Goal: Task Accomplishment & Management: Use online tool/utility

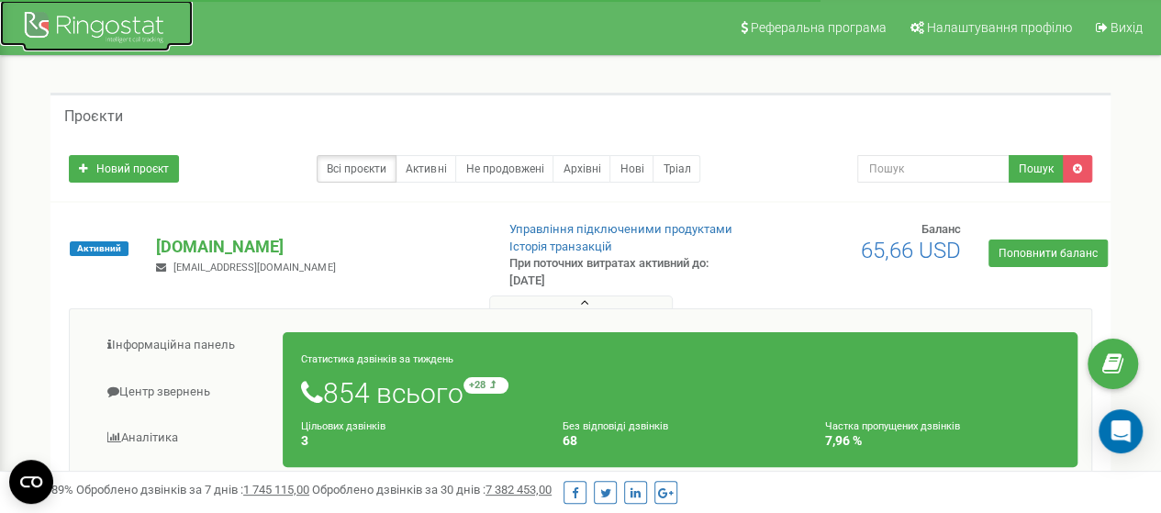
click at [83, 32] on div at bounding box center [96, 29] width 147 height 44
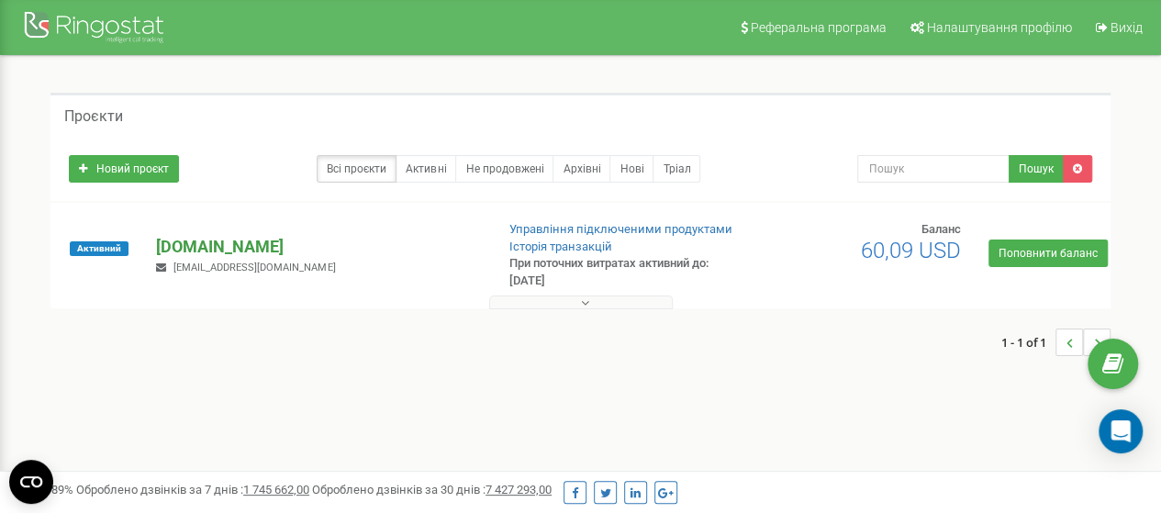
click at [206, 239] on p "[DOMAIN_NAME]" at bounding box center [317, 247] width 323 height 24
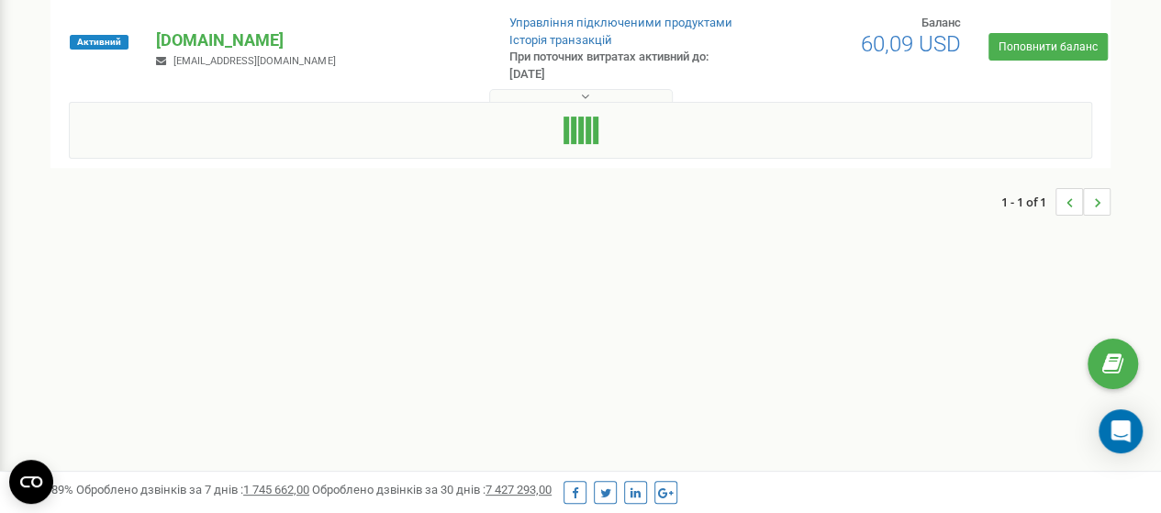
scroll to position [275, 0]
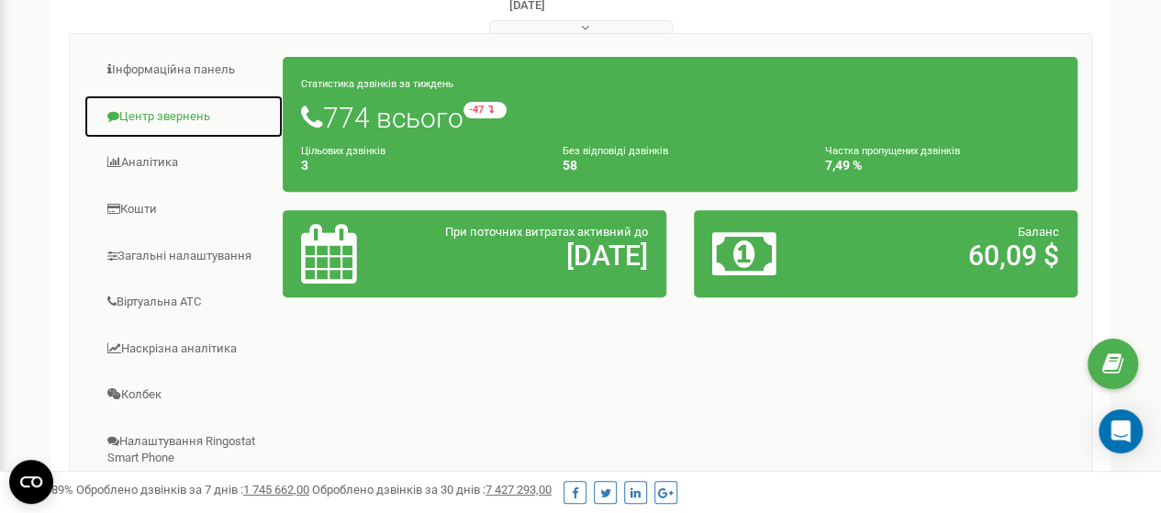
click at [176, 114] on link "Центр звернень" at bounding box center [183, 116] width 200 height 45
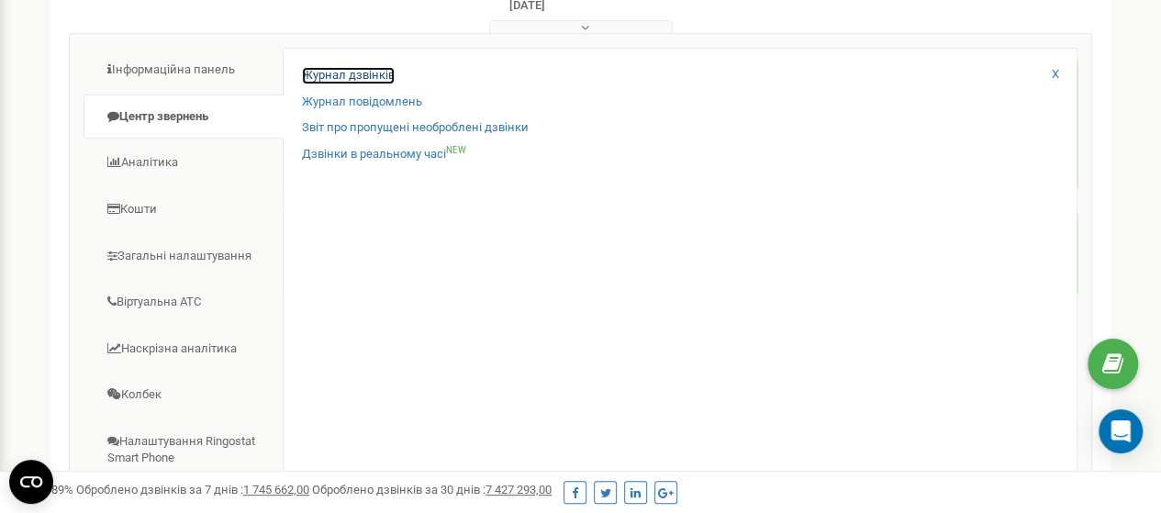
click at [352, 70] on link "Журнал дзвінків" at bounding box center [348, 75] width 93 height 17
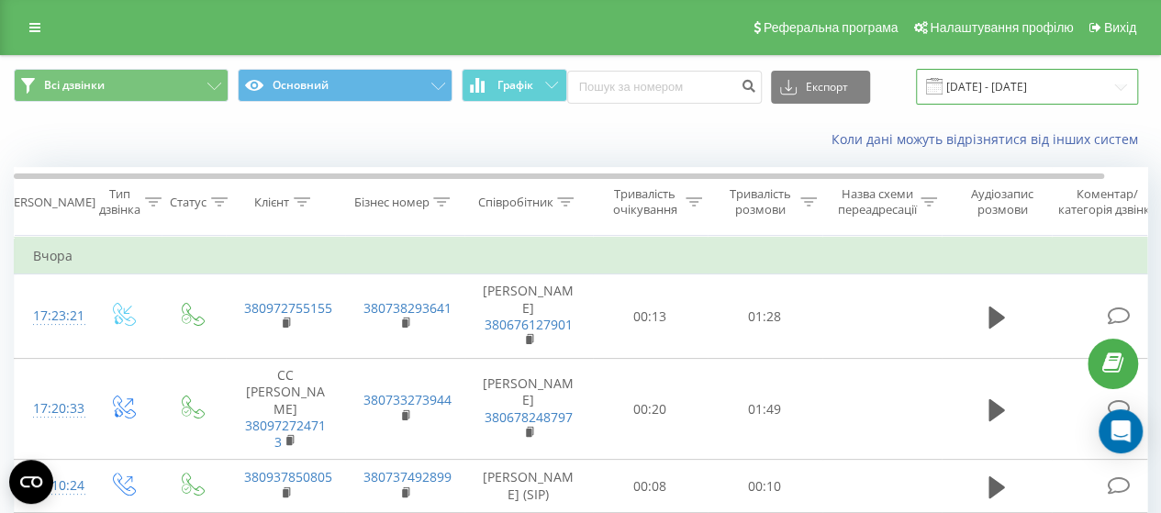
click at [971, 90] on input "23.08.2025 - 23.09.2025" at bounding box center [1027, 87] width 222 height 36
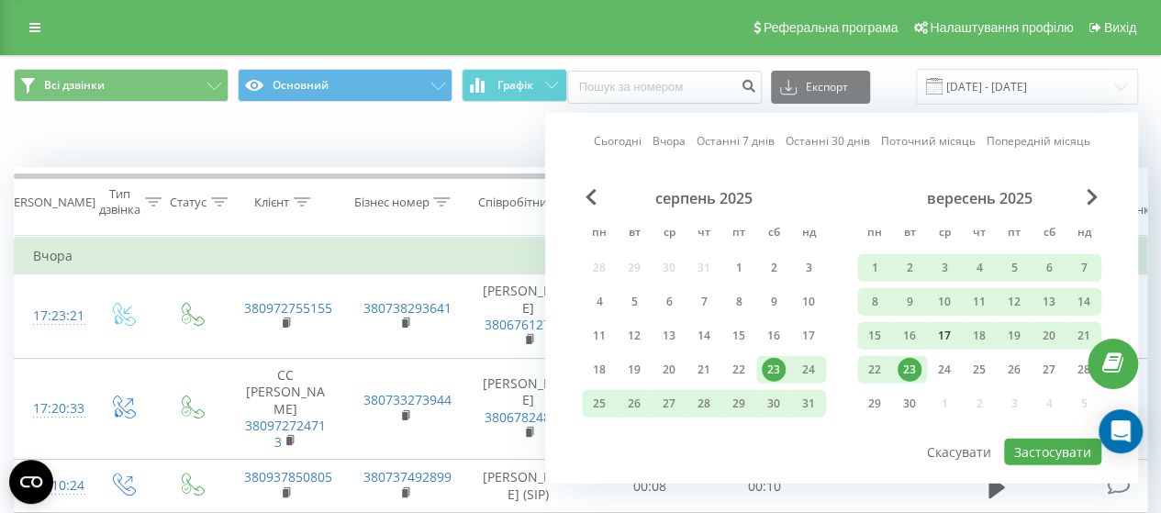
click at [945, 331] on div "17" at bounding box center [944, 336] width 24 height 24
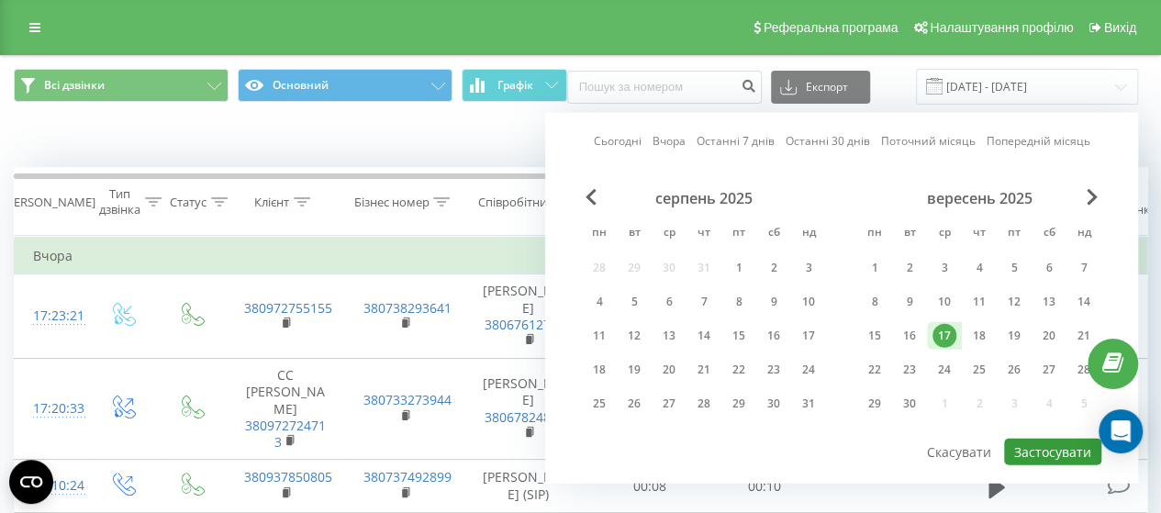
click at [1048, 447] on button "Застосувати" at bounding box center [1052, 452] width 97 height 27
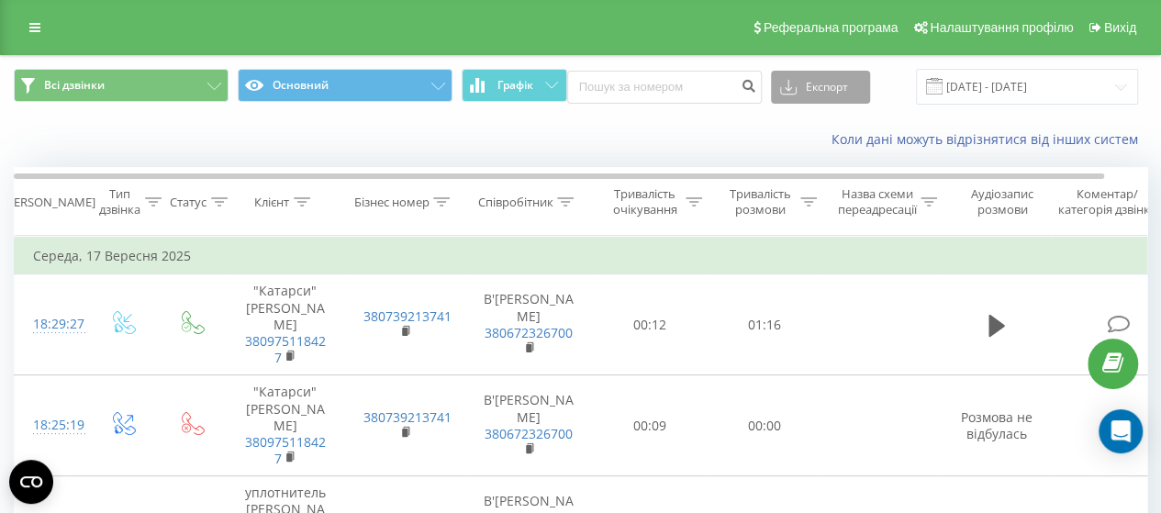
click at [804, 87] on button "Експорт" at bounding box center [820, 87] width 99 height 33
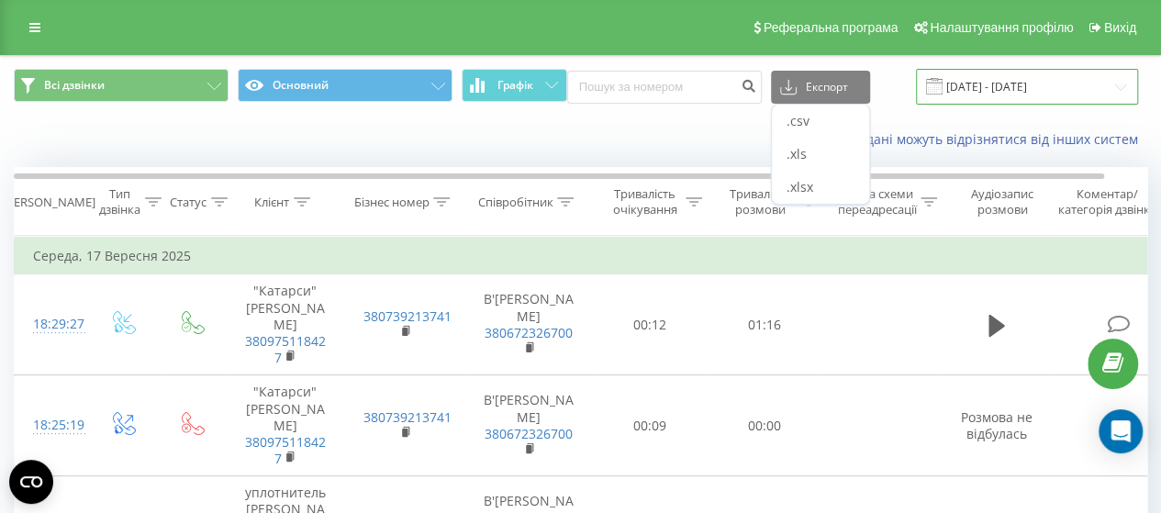
click at [997, 88] on input "17.09.2025 - 17.09.2025" at bounding box center [1027, 87] width 222 height 36
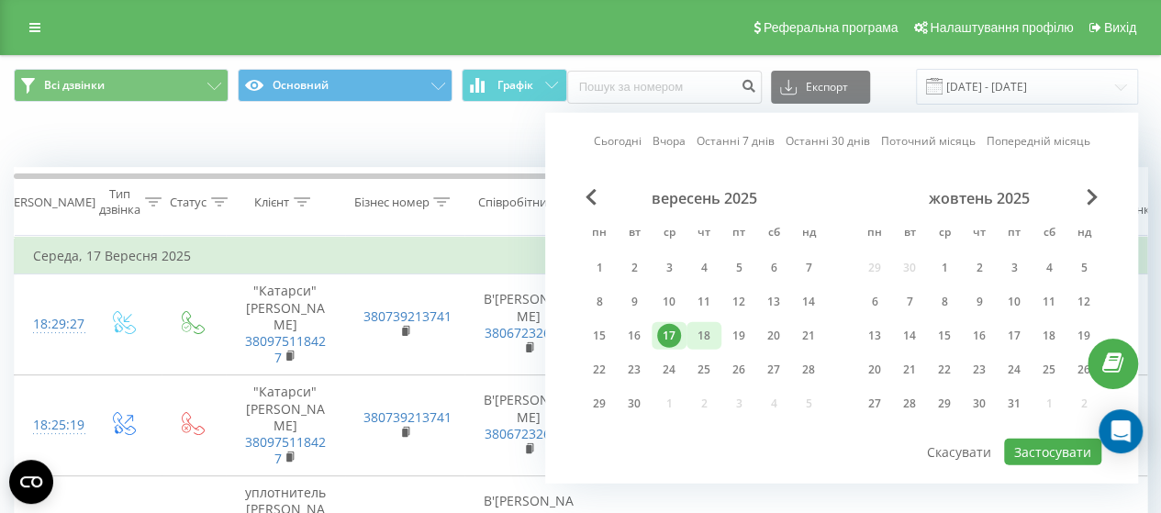
click at [700, 337] on div "18" at bounding box center [704, 336] width 24 height 24
click at [1062, 444] on button "Застосувати" at bounding box center [1052, 452] width 97 height 27
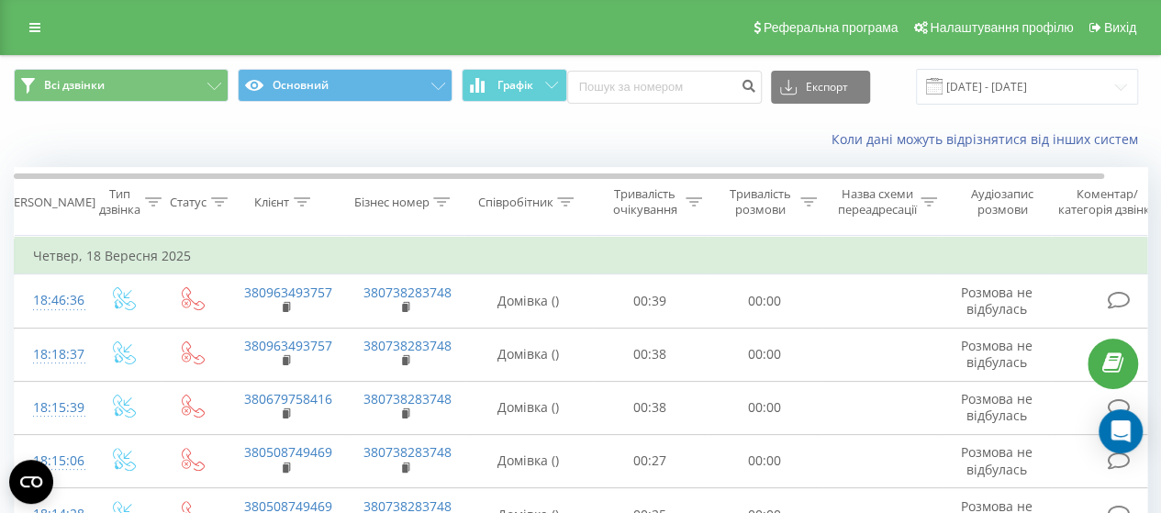
click at [528, 144] on div "Коли дані можуть відрізнятися вiд інших систем" at bounding box center [798, 139] width 724 height 18
click at [814, 83] on button "Експорт" at bounding box center [820, 87] width 99 height 33
click at [809, 177] on div ".xlsx" at bounding box center [820, 187] width 97 height 33
click at [983, 77] on input "18.09.2025 - 18.09.2025" at bounding box center [1027, 87] width 222 height 36
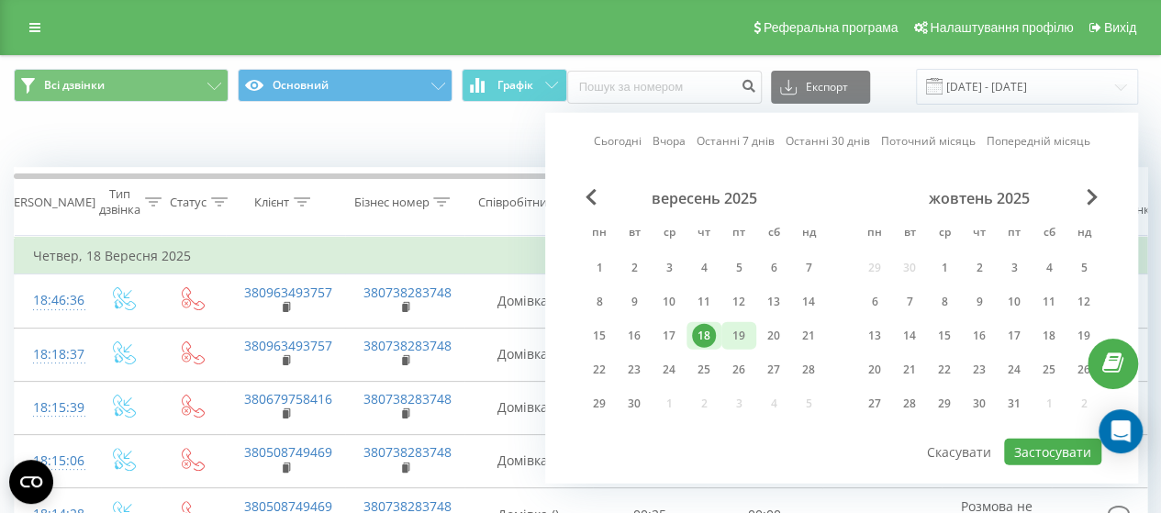
click at [742, 328] on div "19" at bounding box center [739, 336] width 24 height 24
click at [1055, 452] on button "Застосувати" at bounding box center [1052, 452] width 97 height 27
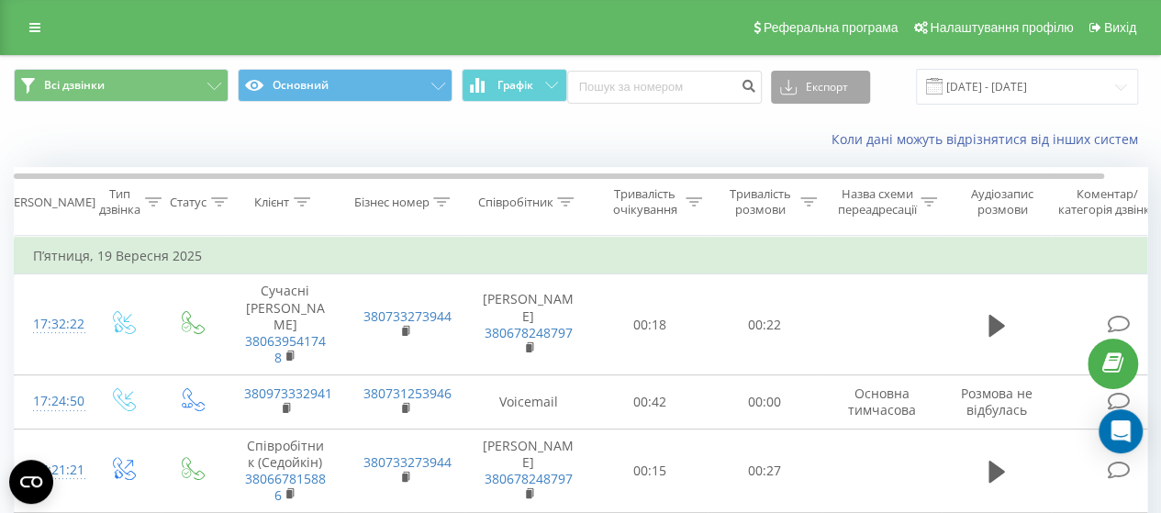
click at [812, 83] on button "Експорт" at bounding box center [820, 87] width 99 height 33
click at [817, 186] on div ".xlsx" at bounding box center [820, 187] width 97 height 33
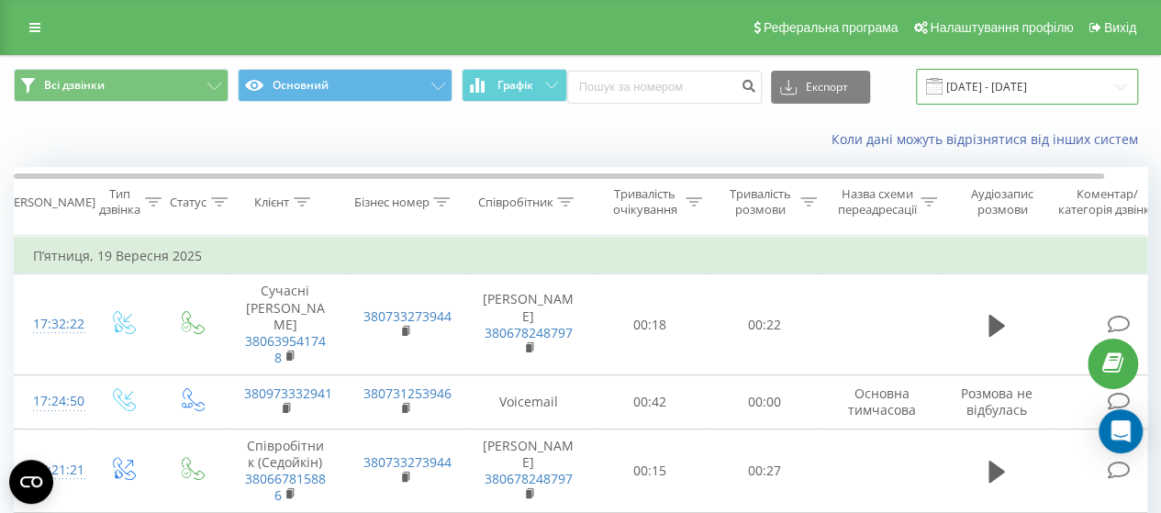
click at [983, 74] on input "19.09.2025 - 19.09.2025" at bounding box center [1027, 87] width 222 height 36
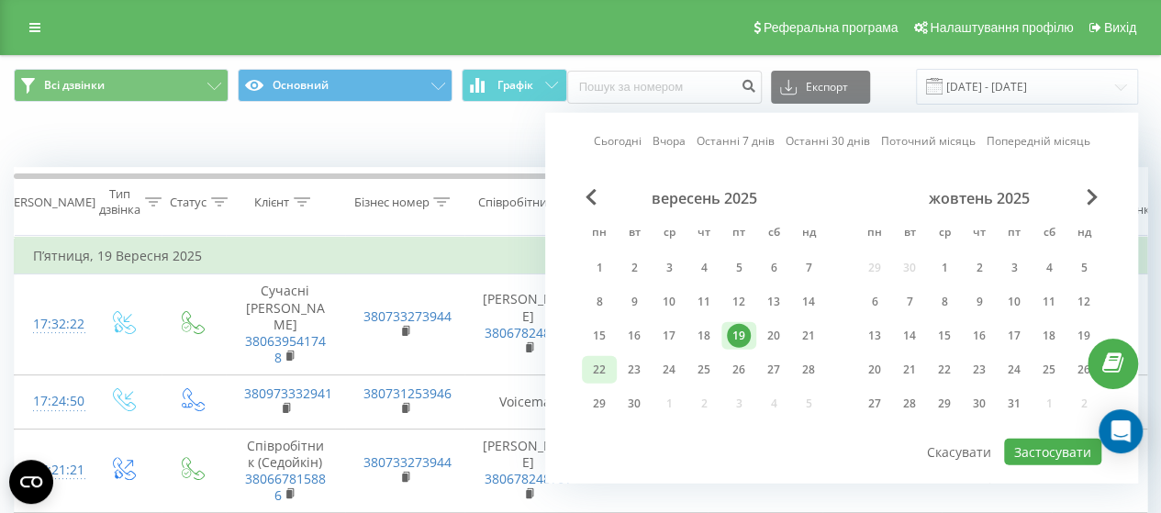
click at [607, 363] on div "22" at bounding box center [599, 370] width 24 height 24
click at [1055, 445] on button "Застосувати" at bounding box center [1052, 452] width 97 height 27
type input "[DATE] - [DATE]"
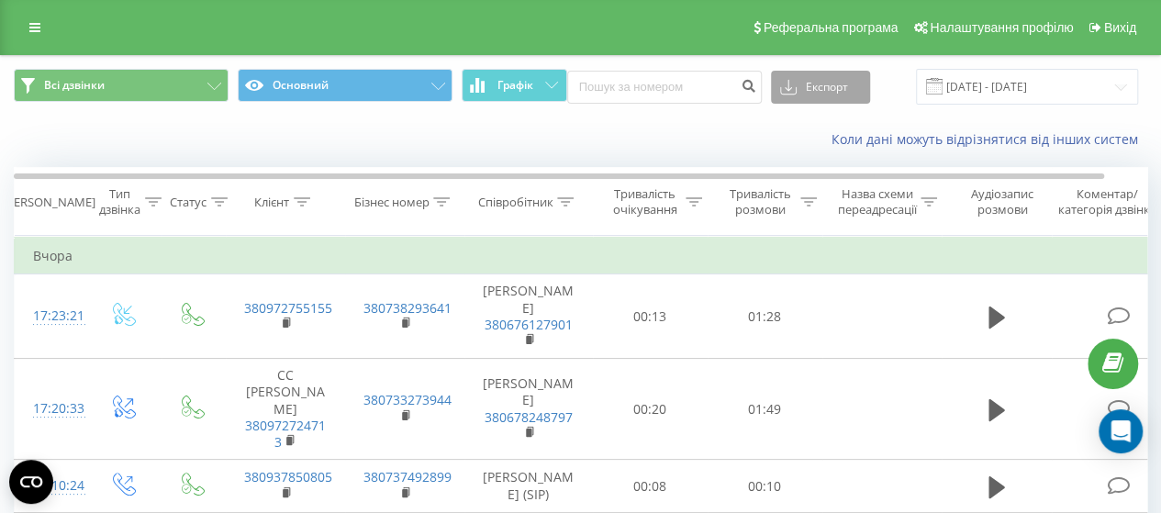
click at [835, 80] on button "Експорт" at bounding box center [820, 87] width 99 height 33
click at [821, 181] on div ".xlsx" at bounding box center [820, 187] width 97 height 33
click at [28, 27] on link at bounding box center [34, 28] width 33 height 26
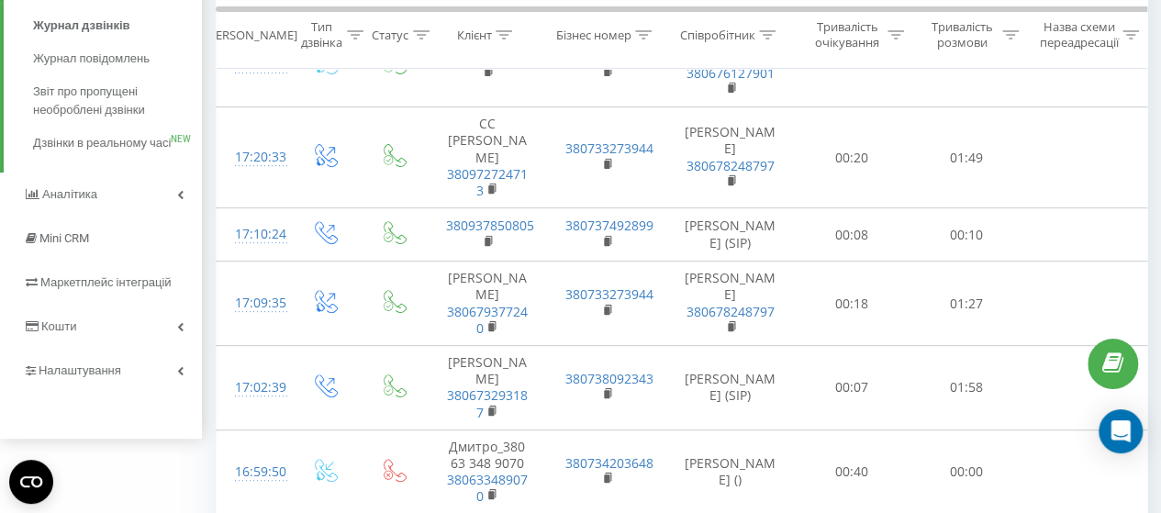
scroll to position [275, 0]
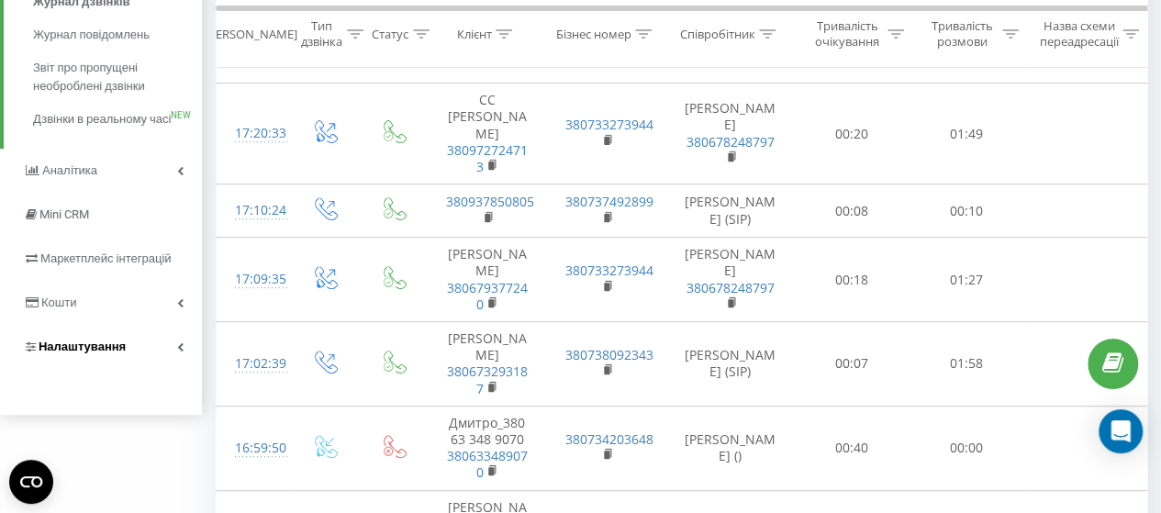
click at [176, 361] on link "Налаштування" at bounding box center [101, 347] width 202 height 44
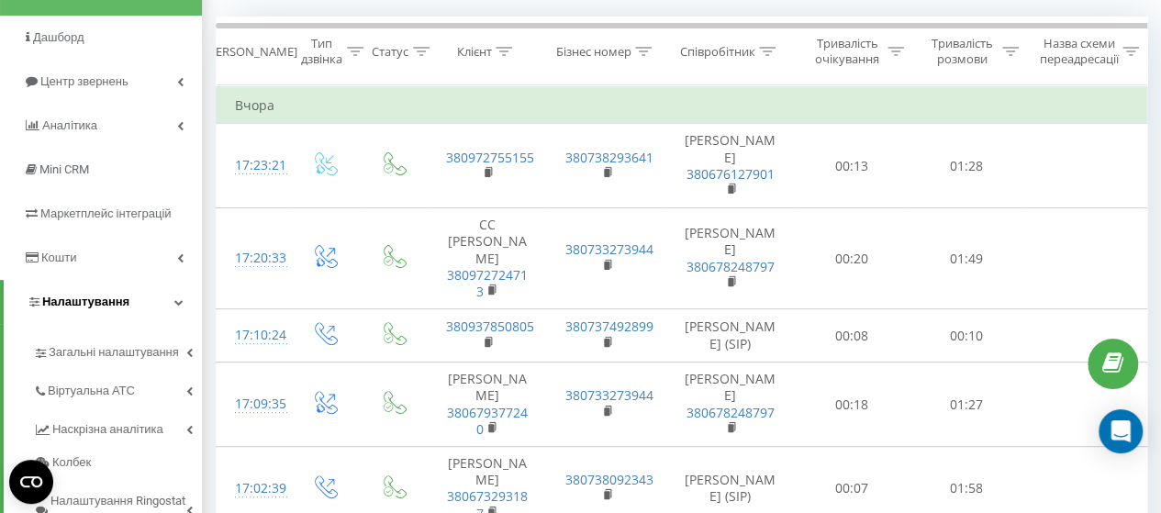
scroll to position [179, 0]
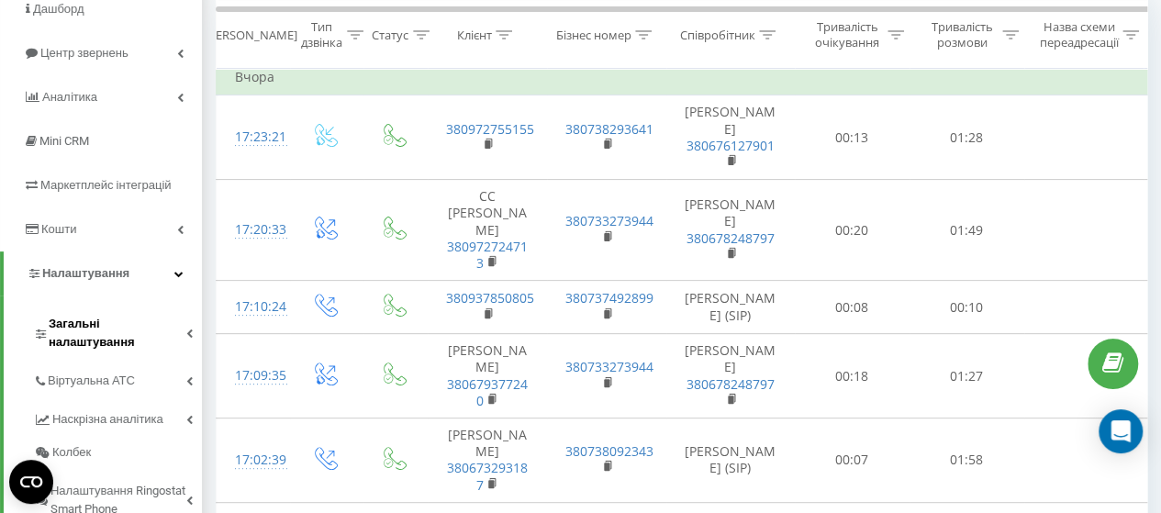
click at [187, 328] on icon at bounding box center [189, 332] width 6 height 9
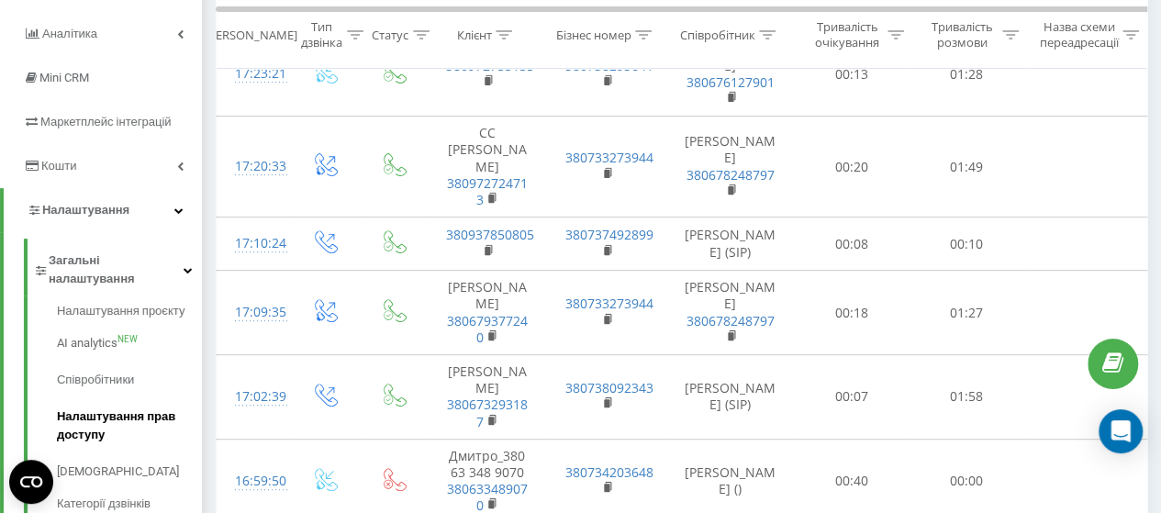
scroll to position [271, 0]
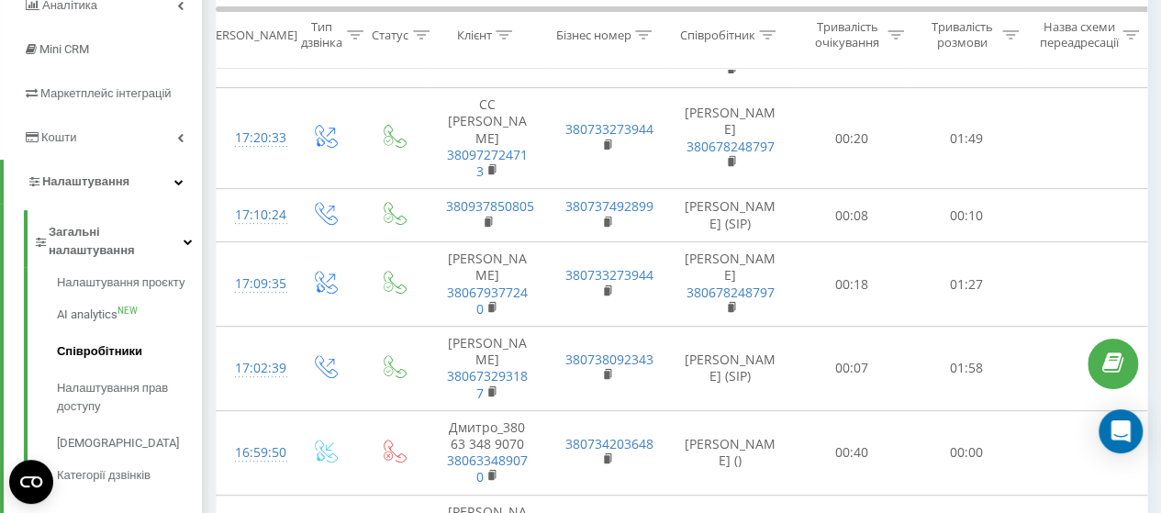
click at [119, 342] on span "Співробітники" at bounding box center [99, 351] width 85 height 18
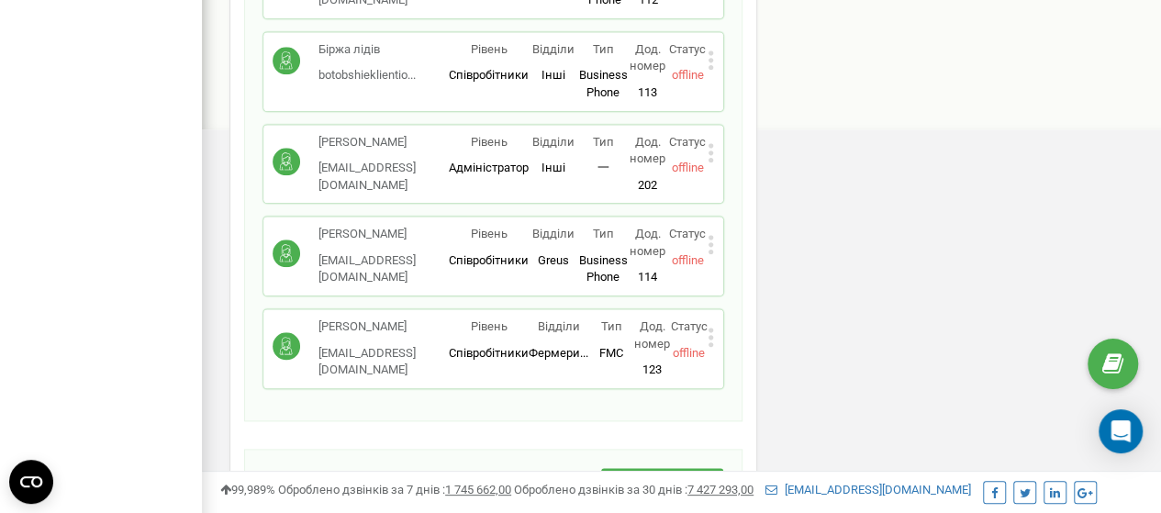
scroll to position [1009, 0]
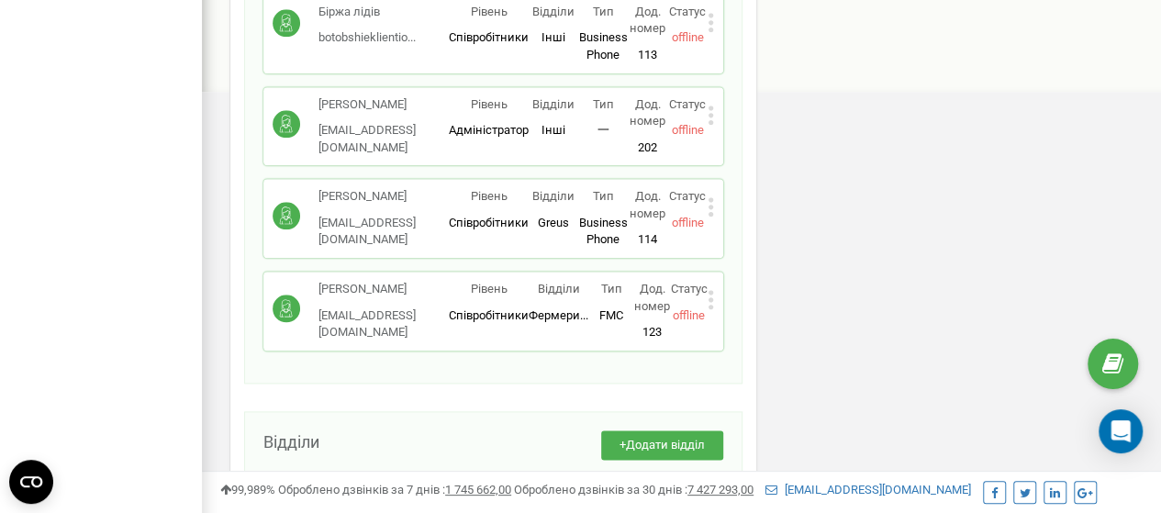
click at [385, 281] on p "[PERSON_NAME]" at bounding box center [383, 289] width 130 height 17
click at [707, 290] on icon at bounding box center [710, 299] width 6 height 19
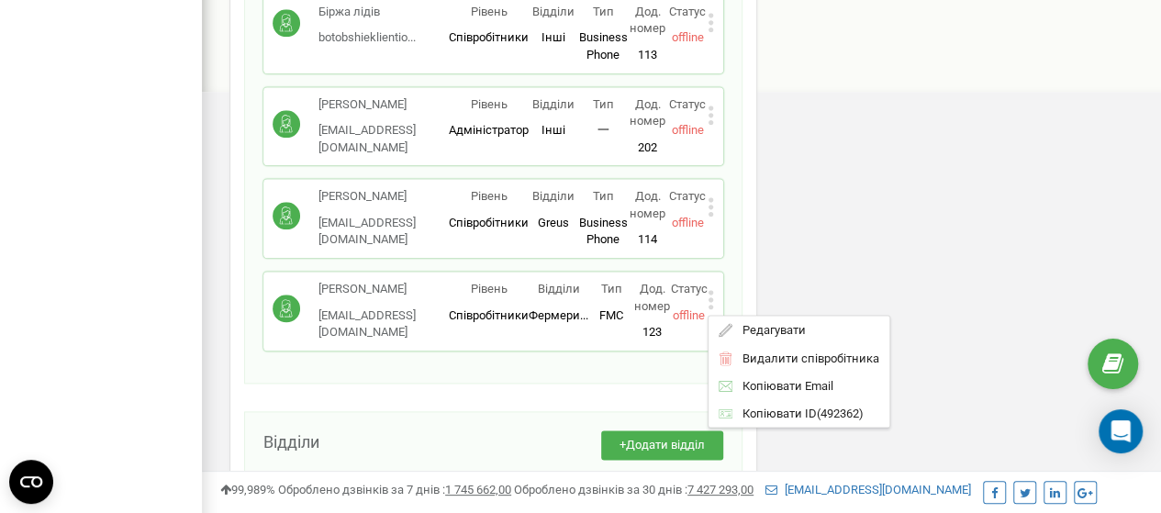
click at [708, 290] on icon at bounding box center [710, 299] width 6 height 19
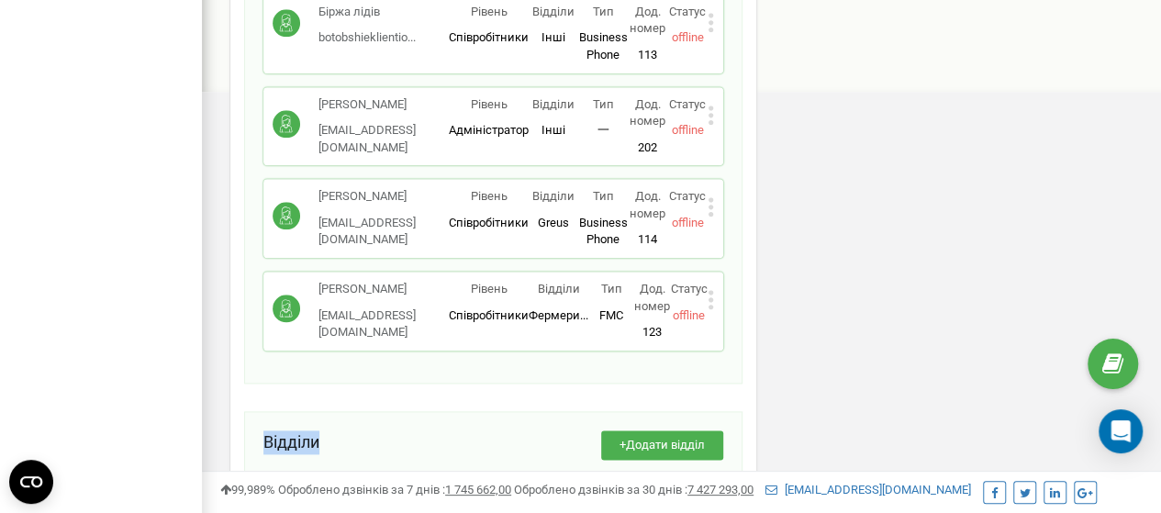
click at [709, 297] on icon at bounding box center [709, 299] width 5 height 5
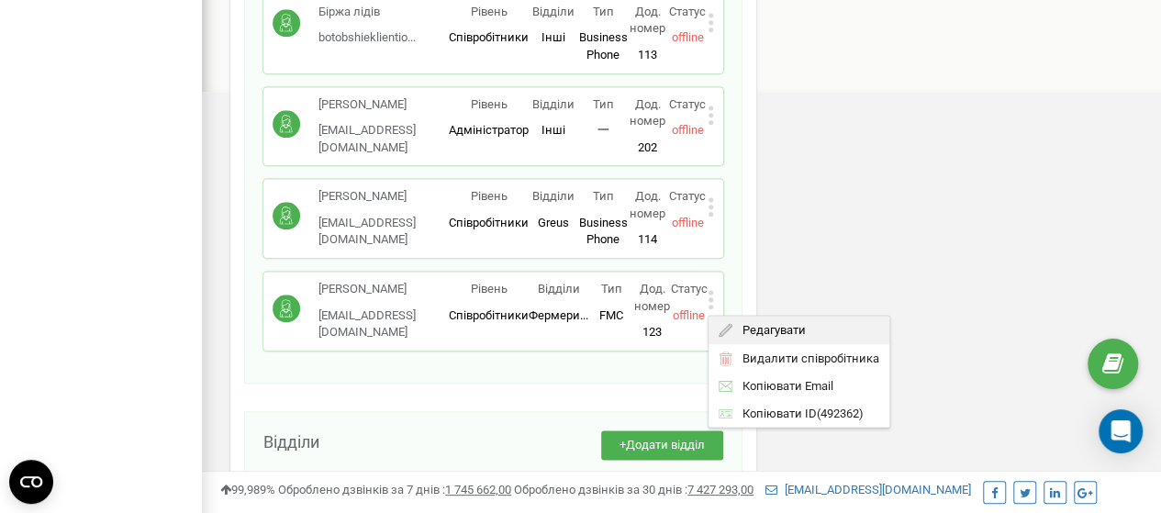
click at [744, 323] on span "Редагувати" at bounding box center [768, 329] width 72 height 12
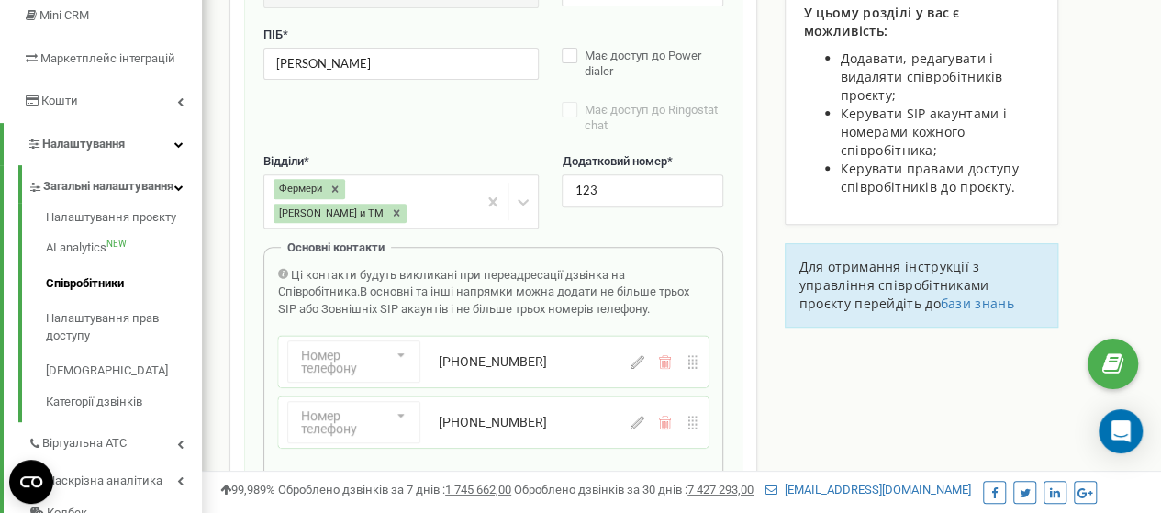
scroll to position [0, 0]
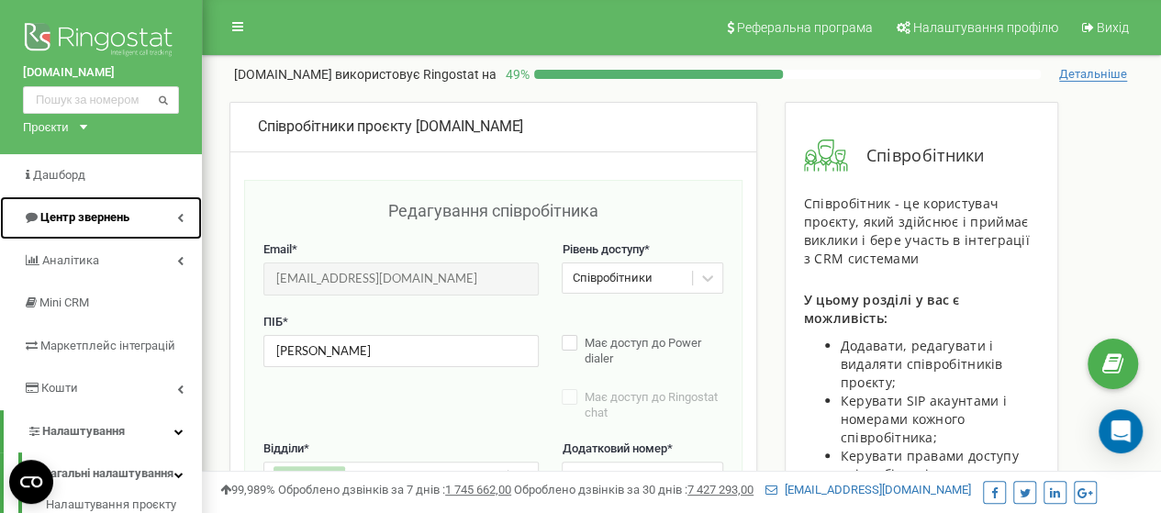
click at [182, 212] on link "Центр звернень" at bounding box center [101, 217] width 202 height 43
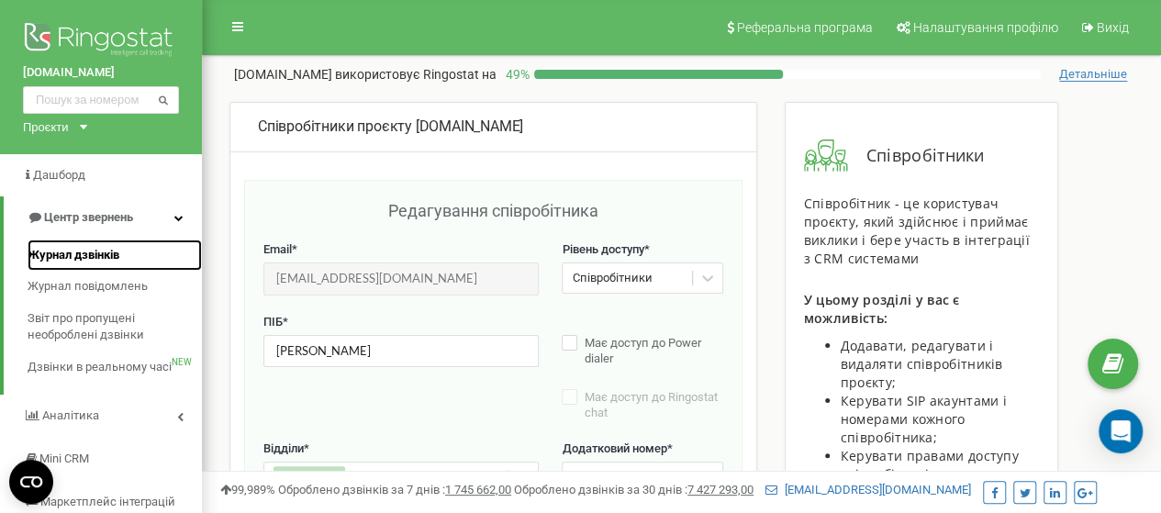
click at [89, 254] on span "Журнал дзвінків" at bounding box center [74, 255] width 92 height 17
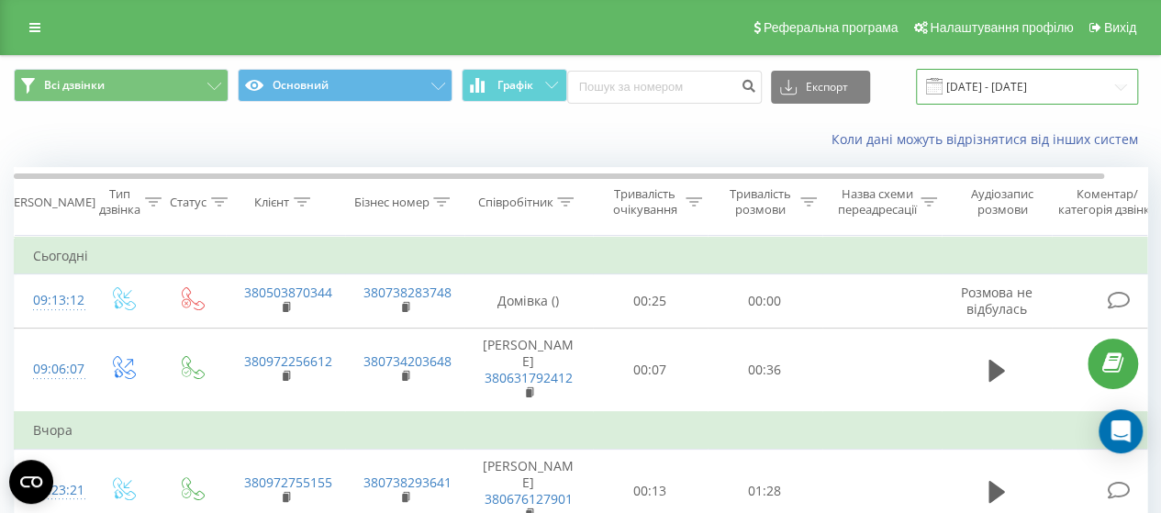
click at [1018, 93] on input "[DATE] - [DATE]" at bounding box center [1027, 87] width 222 height 36
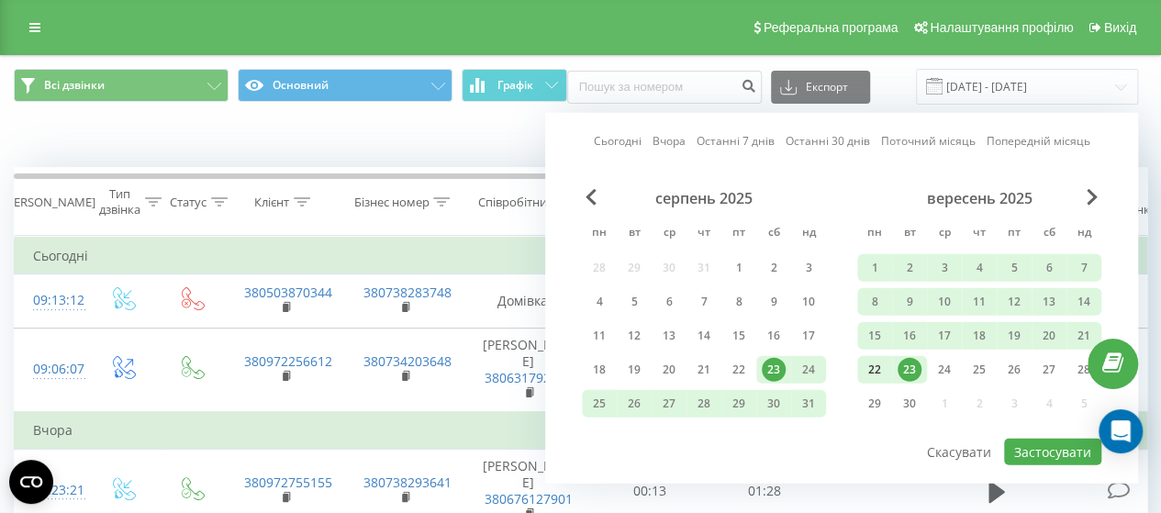
click at [875, 363] on div "22" at bounding box center [874, 370] width 24 height 24
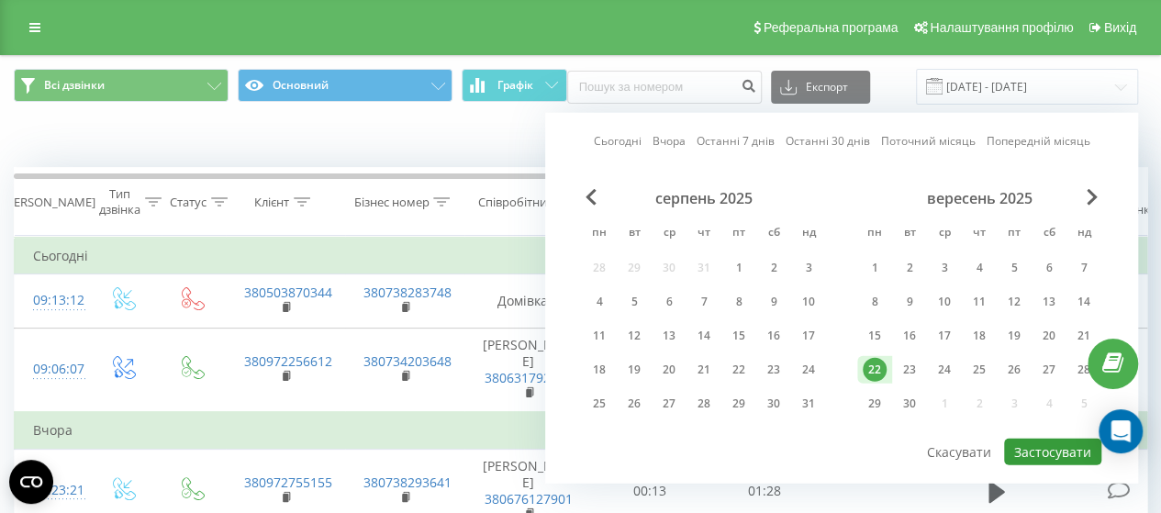
click at [1035, 442] on button "Застосувати" at bounding box center [1052, 452] width 97 height 27
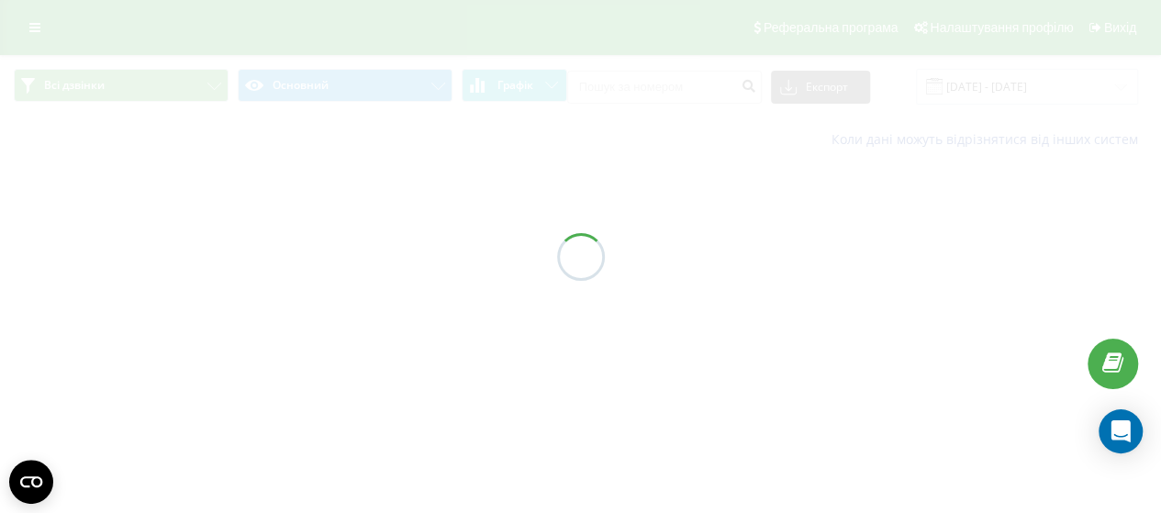
type input "[DATE] - [DATE]"
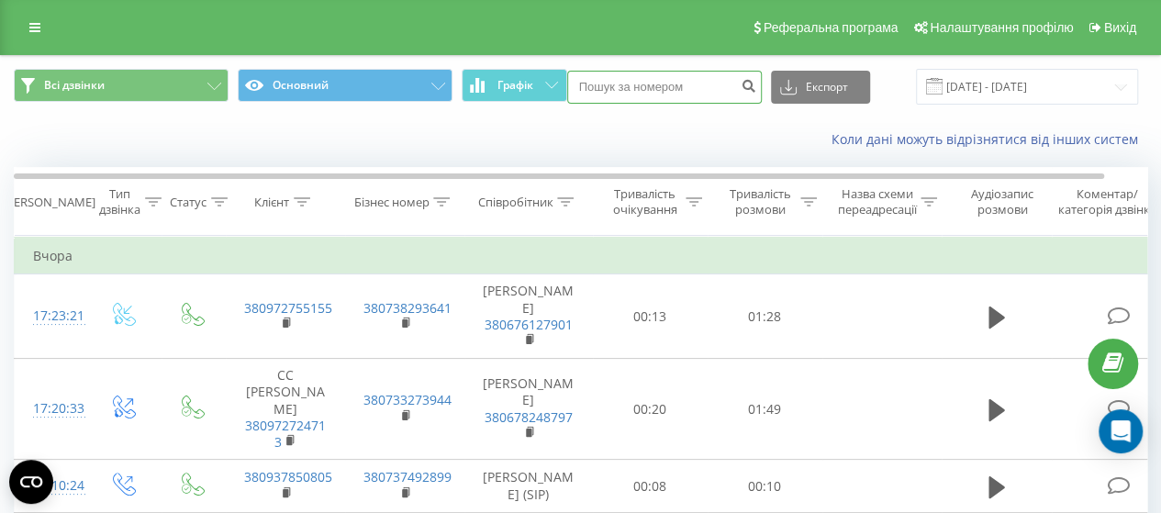
click at [661, 83] on input at bounding box center [664, 87] width 194 height 33
click at [697, 137] on div "Коли дані можуть відрізнятися вiд інших систем" at bounding box center [798, 139] width 724 height 18
drag, startPoint x: 651, startPoint y: 82, endPoint x: 581, endPoint y: 82, distance: 70.6
click at [581, 82] on input "2412" at bounding box center [664, 87] width 194 height 33
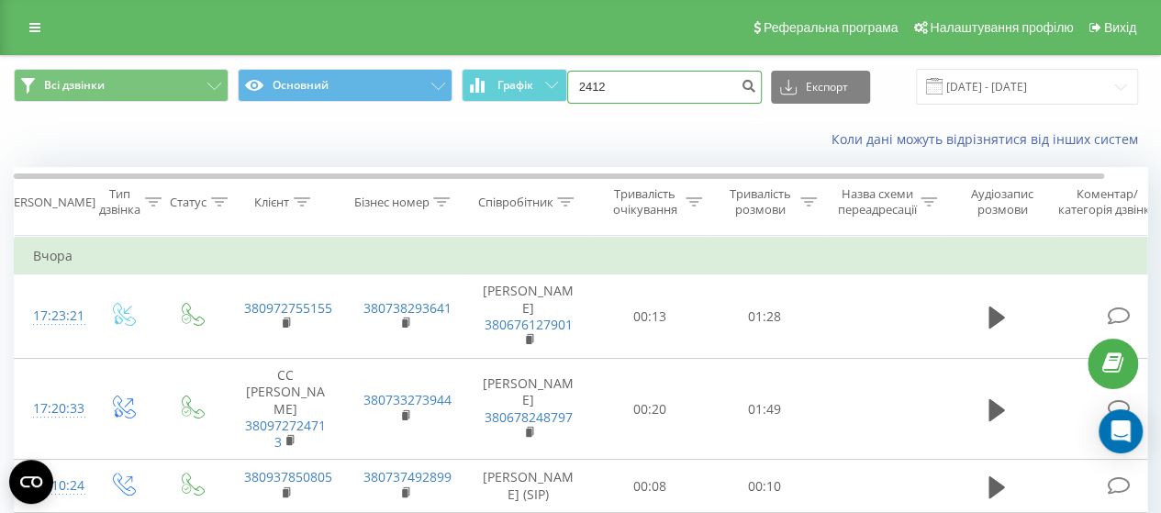
paste input "063179"
click at [650, 138] on div "Коли дані можуть відрізнятися вiд інших систем" at bounding box center [798, 139] width 724 height 18
click at [528, 125] on div "Коли дані можуть відрізнятися вiд інших систем" at bounding box center [580, 139] width 1159 height 44
click at [580, 135] on div "Коли дані можуть відрізнятися вiд інших систем" at bounding box center [798, 139] width 724 height 18
click at [708, 94] on input "0631792412" at bounding box center [664, 87] width 194 height 33
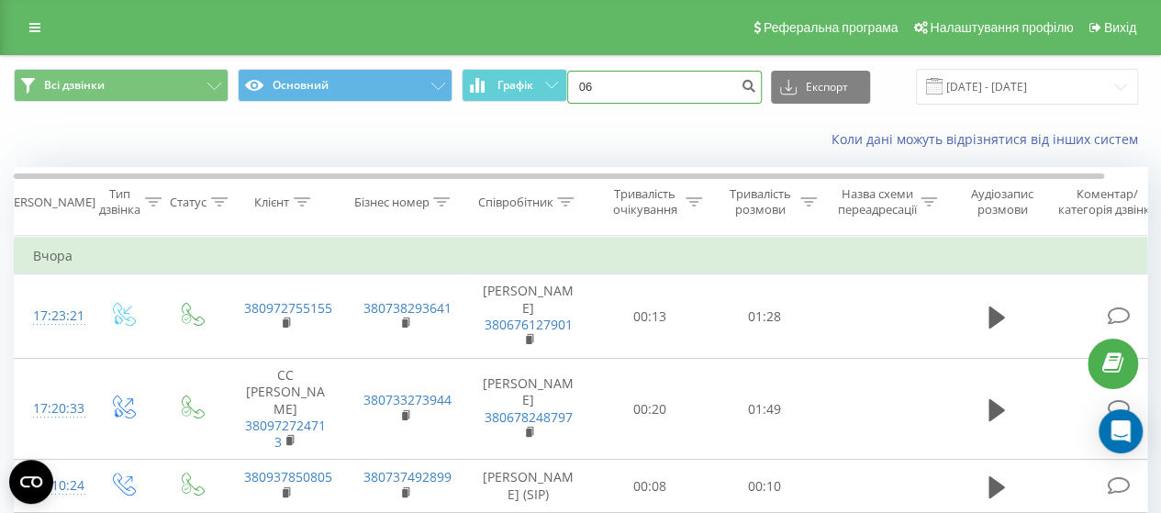
type input "0"
click at [554, 206] on div "Співробітник" at bounding box center [525, 202] width 96 height 16
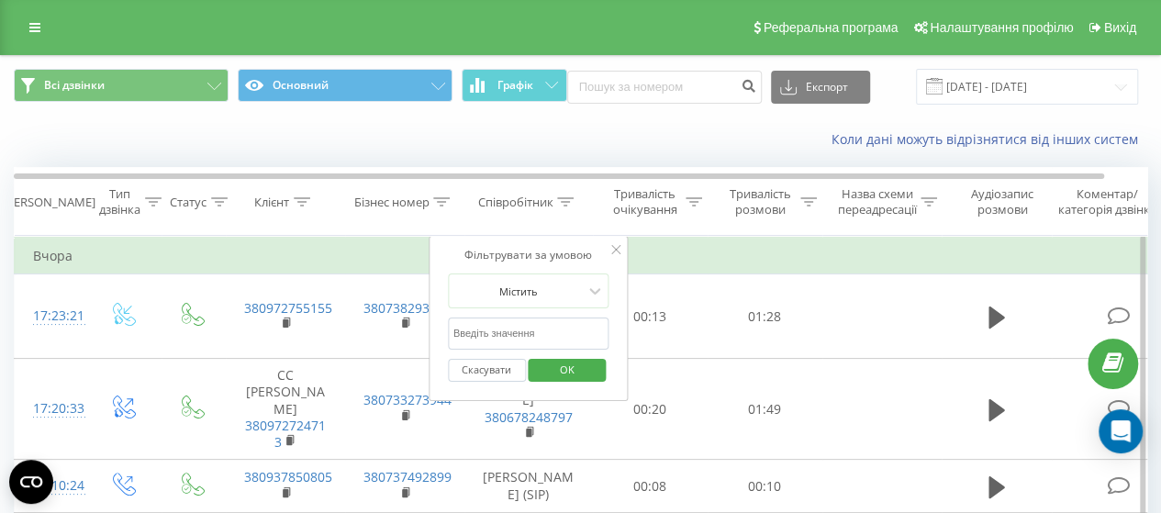
click at [525, 334] on input "text" at bounding box center [528, 333] width 161 height 32
click at [491, 335] on input "text" at bounding box center [528, 333] width 161 height 32
type input "Середа"
click at [561, 367] on span "OK" at bounding box center [566, 369] width 51 height 28
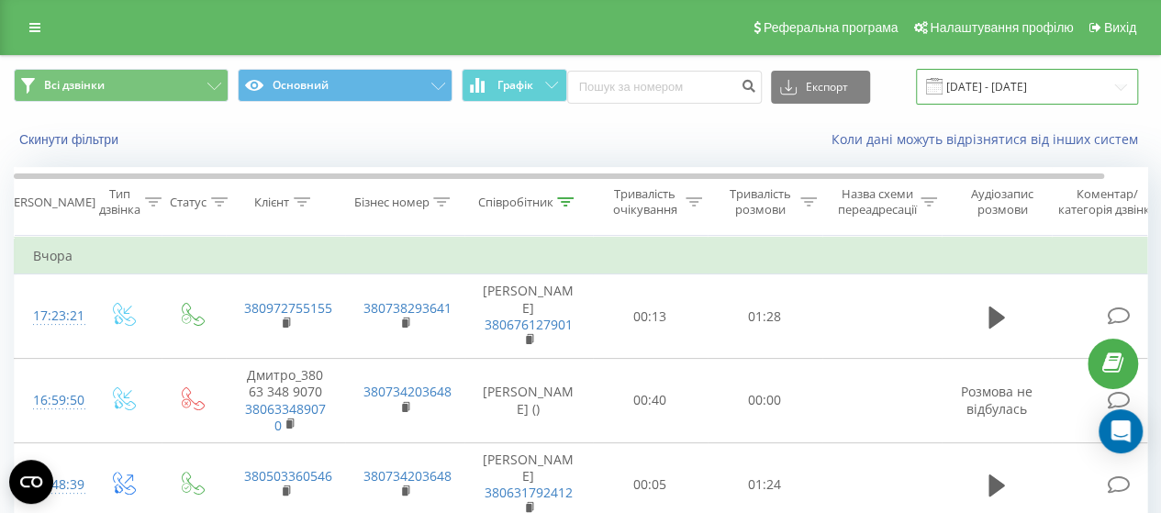
click at [949, 83] on input "[DATE] - [DATE]" at bounding box center [1027, 87] width 222 height 36
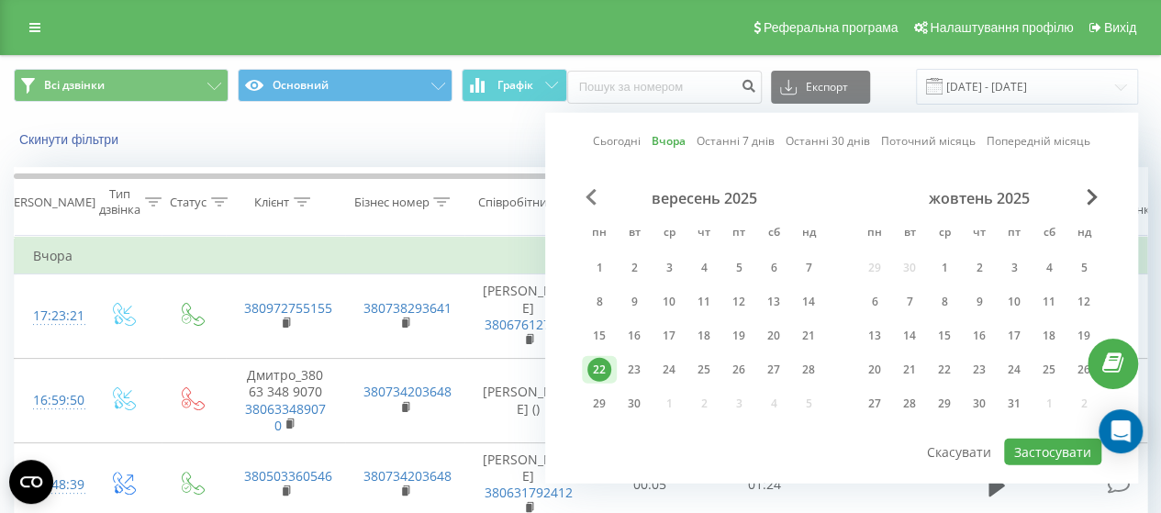
click at [591, 194] on span "Previous Month" at bounding box center [590, 197] width 11 height 17
click at [639, 263] on div "1" at bounding box center [634, 268] width 24 height 24
click at [701, 409] on div "31" at bounding box center [704, 404] width 24 height 24
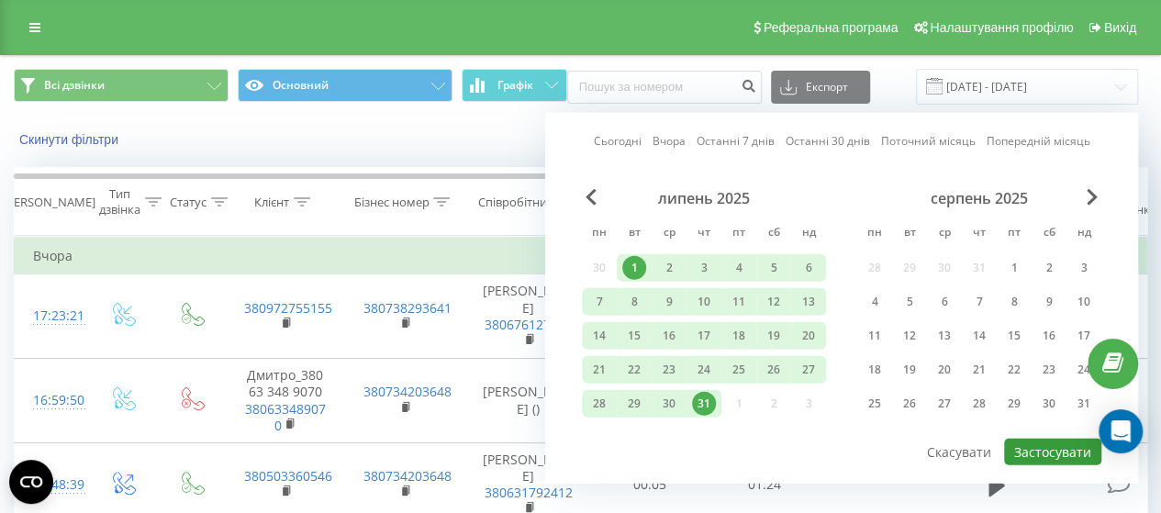
click at [1031, 448] on button "Застосувати" at bounding box center [1052, 452] width 97 height 27
type input "[DATE] - [DATE]"
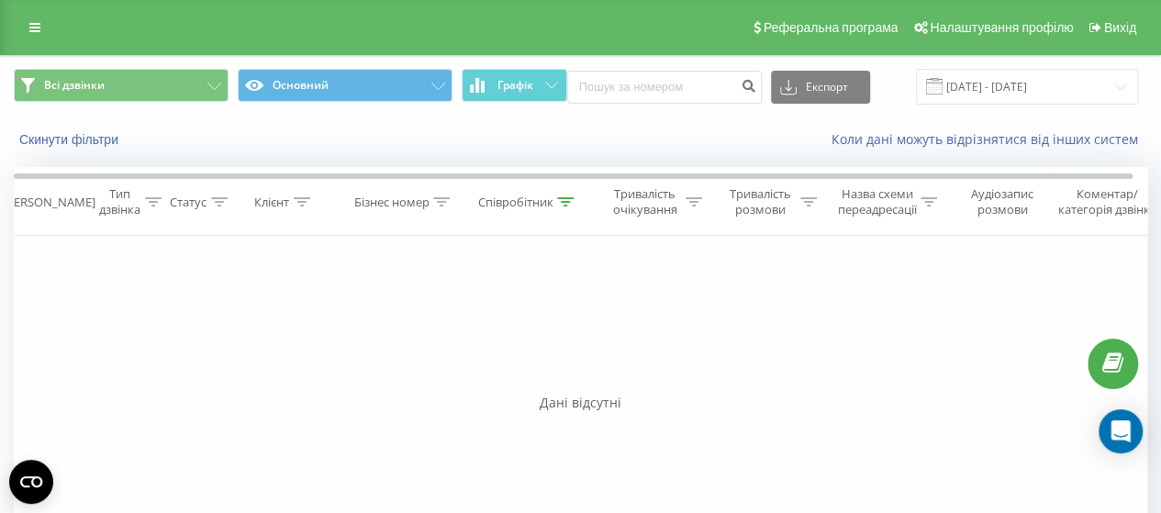
click at [556, 200] on div "Співробітник" at bounding box center [525, 202] width 96 height 16
click at [479, 364] on button "Скасувати" at bounding box center [487, 370] width 78 height 23
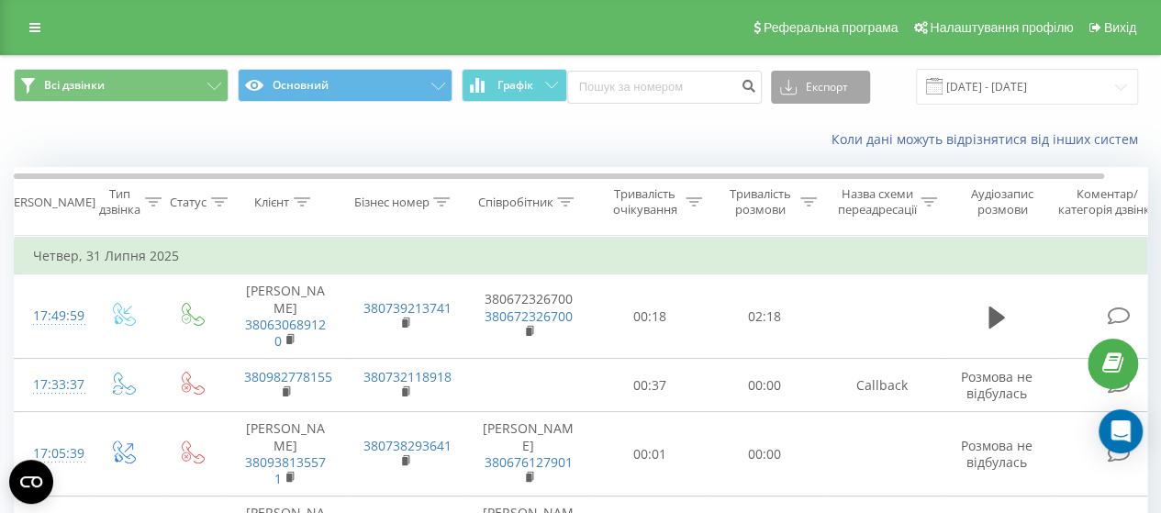
click at [828, 82] on button "Експорт" at bounding box center [820, 87] width 99 height 33
click at [811, 178] on span ".xlsx" at bounding box center [799, 186] width 27 height 17
